Goal: Contribute content: Add original content to the website for others to see

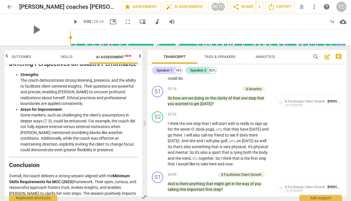
scroll to position [1248, 0]
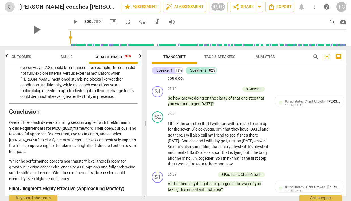
click at [8, 5] on span "arrow_back" at bounding box center [9, 6] width 7 height 7
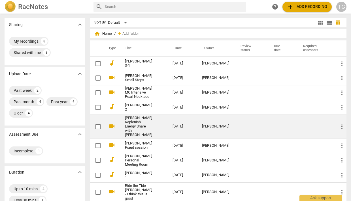
click at [129, 127] on link "[PERSON_NAME] Replenish Energy Share with [PERSON_NAME]" at bounding box center [138, 126] width 27 height 21
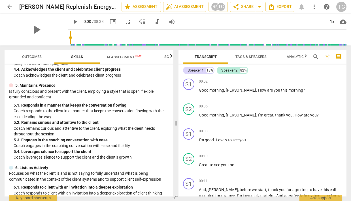
scroll to position [24, 0]
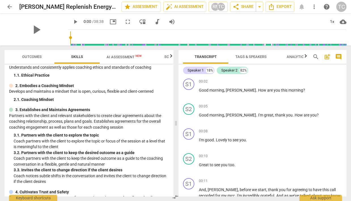
click at [124, 56] on span "AI Assessment New" at bounding box center [124, 57] width 35 height 4
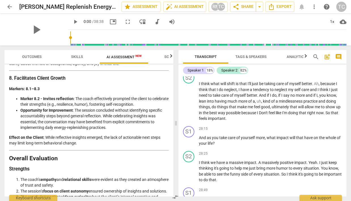
scroll to position [817, 0]
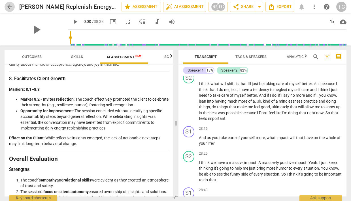
click at [10, 7] on span "arrow_back" at bounding box center [9, 6] width 7 height 7
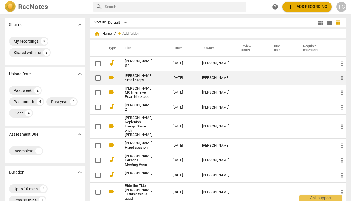
click at [137, 76] on link "[PERSON_NAME] Small Steps" at bounding box center [138, 78] width 27 height 8
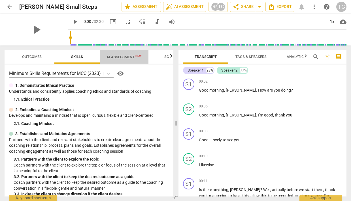
click at [110, 55] on span "AI Assessment New" at bounding box center [124, 57] width 35 height 4
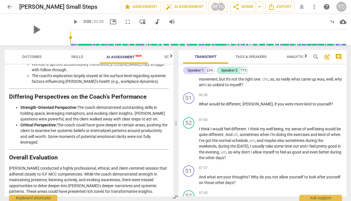
scroll to position [728, 0]
drag, startPoint x: 260, startPoint y: 115, endPoint x: 316, endPoint y: 114, distance: 55.5
click at [315, 107] on p "What would be different , [PERSON_NAME] , if you were more kind to yourself ?" at bounding box center [270, 104] width 143 height 6
click at [320, 106] on div "+" at bounding box center [322, 108] width 6 height 6
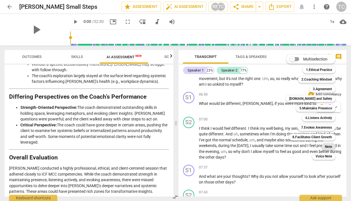
click at [326, 145] on b "Note" at bounding box center [328, 147] width 7 height 7
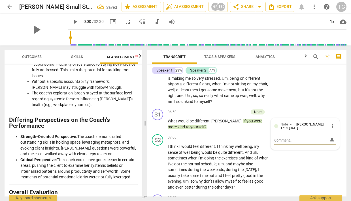
type textarea "W"
type textarea "Wh"
type textarea "Wha"
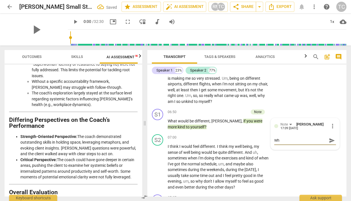
type textarea "Wha"
type textarea "What"
type textarea "What'"
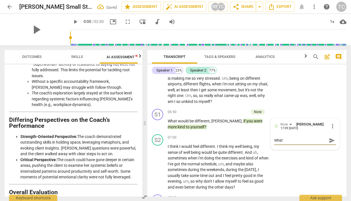
type textarea "What's"
type textarea "What's u"
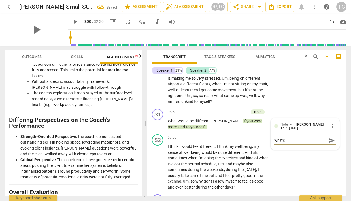
type textarea "What's u"
type textarea "What's un"
type textarea "What's und"
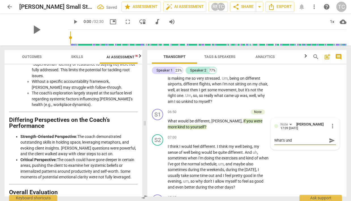
type textarea "What's unde"
type textarea "What's under"
type textarea "What's undern"
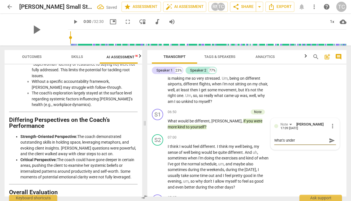
type textarea "What's undern"
type textarea "What's underne"
type textarea "What's undernes"
type textarea "What's underne"
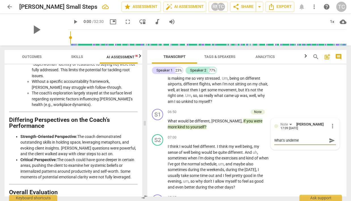
type textarea "What's undernea"
type textarea "What's underneat"
type textarea "What's underneath"
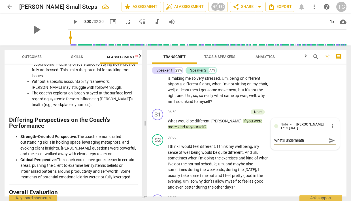
type textarea "What's underneath t"
type textarea "What's underneath th"
type textarea "What's underneath thi"
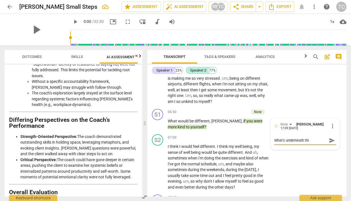
type textarea "What's underneath this"
type textarea "What's underneath this n"
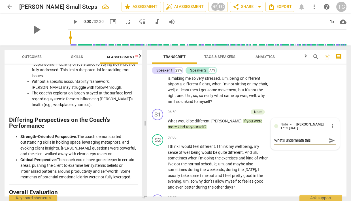
type textarea "What's underneath this n"
type textarea "What's underneath this no"
type textarea "What's underneath this not"
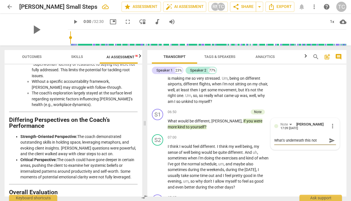
type textarea "What's underneath this not"
type textarea "What's underneath this not b"
type textarea "What's underneath this not be"
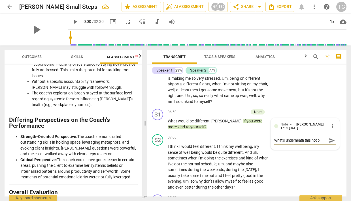
type textarea "What's underneath this not be"
type textarea "What's underneath this not bei"
type textarea "What's underneath this not bein"
type textarea "What's underneath this not being"
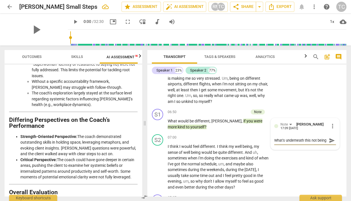
scroll to position [5, 0]
type textarea "What's underneath this not being"
type textarea "What's underneath this not being c"
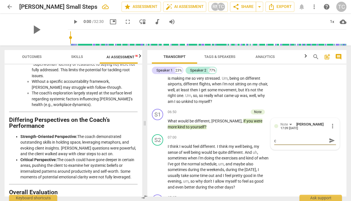
type textarea "What's underneath this not being"
type textarea "What's underneath this not being k"
type textarea "What's underneath this not being ki"
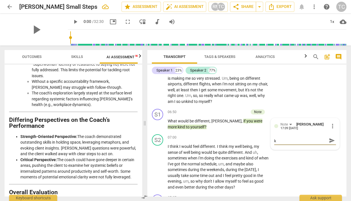
type textarea "What's underneath this not being ki"
type textarea "What's underneath this not being kin"
type textarea "What's underneath this not being kind"
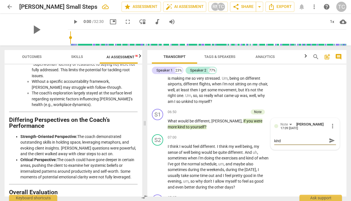
type textarea "What's underneath this not being kind"
type textarea "What's underneath this not being kind t"
type textarea "What's underneath this not being kind to"
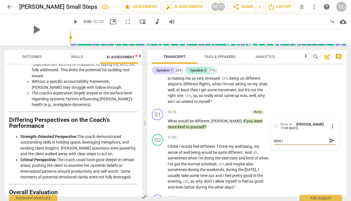
type textarea "What's underneath this not being kind to"
type textarea "What's underneath this not being kind to y"
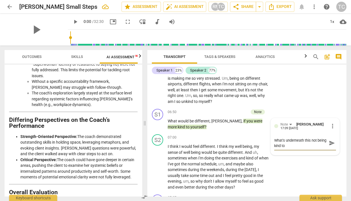
type textarea "What's underneath this not being kind to y"
type textarea "What's underneath this not being kind to yo"
type textarea "What's underneath this not being kind to you"
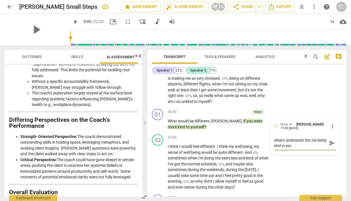
type textarea "What's underneath this not being kind to your"
type textarea "What's underneath this not being kind to yours"
type textarea "What's underneath this not being kind to yourse"
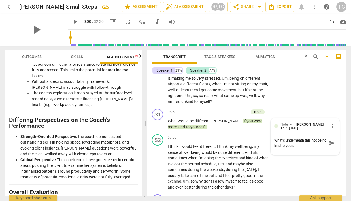
type textarea "What's underneath this not being kind to yourse"
type textarea "What's underneath this not being kind to yoursel"
type textarea "What's underneath this not being kind to yourself"
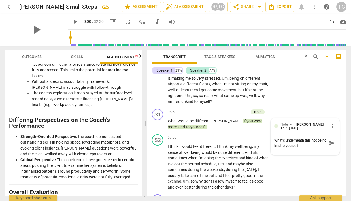
type textarea "What's underneath this not being kind to yourself?"
type textarea "What's underneath this not being kind to yourself??"
type textarea "What's underneath this not being kind to yourself???"
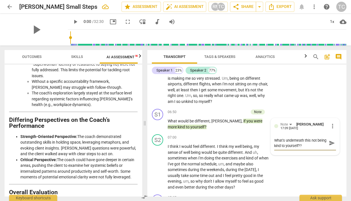
type textarea "What's underneath this not being kind to yourself???"
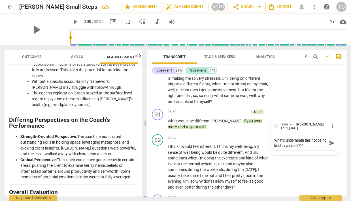
type textarea "What's underneath this not being kind to yourself??? D"
type textarea "What's underneath this not being kind to yourself??? De"
type textarea "What's underneath this not being kind to yourself??? Dep"
type textarea "What's underneath this not being kind to yourself??? Dept"
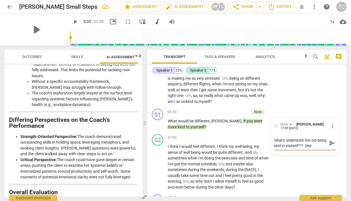
type textarea "What's underneath this not being kind to yourself??? Dept"
type textarea "What's underneath this not being kind to yourself??? Depth"
type textarea "What's underneath this not being kind to yourself??? Depth?"
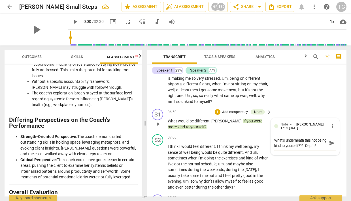
type textarea "What's underneath this not being kind to yourself??? Depth?"
click at [329, 144] on span "send" at bounding box center [332, 143] width 6 height 6
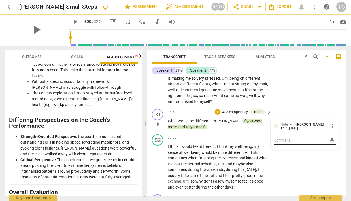
scroll to position [0, 0]
